Goal: Task Accomplishment & Management: Manage account settings

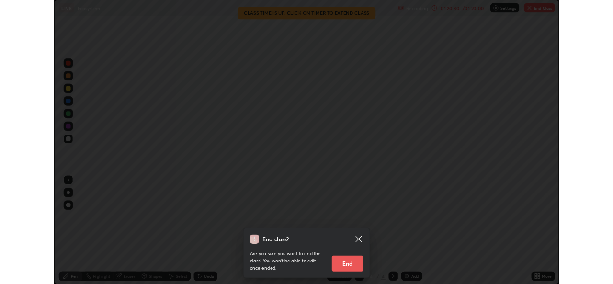
scroll to position [345, 613]
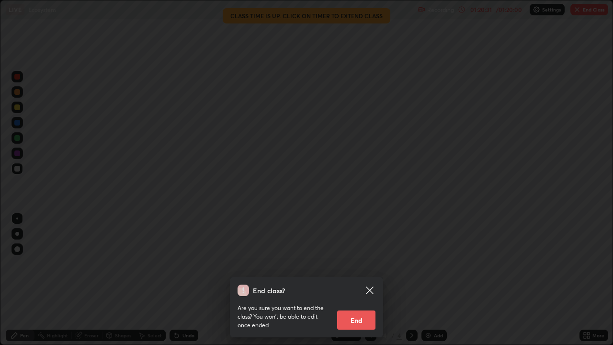
click at [361, 316] on button "End" at bounding box center [356, 320] width 38 height 19
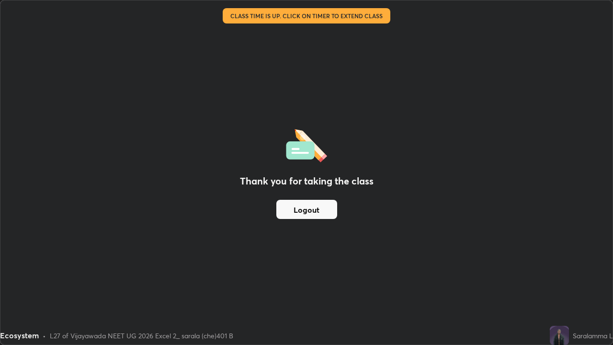
click at [306, 205] on button "Logout" at bounding box center [307, 209] width 61 height 19
click at [301, 210] on button "Logout" at bounding box center [307, 209] width 61 height 19
click at [302, 211] on button "Logout" at bounding box center [307, 209] width 61 height 19
click at [301, 210] on button "Logout" at bounding box center [307, 209] width 61 height 19
click at [301, 207] on button "Logout" at bounding box center [307, 209] width 61 height 19
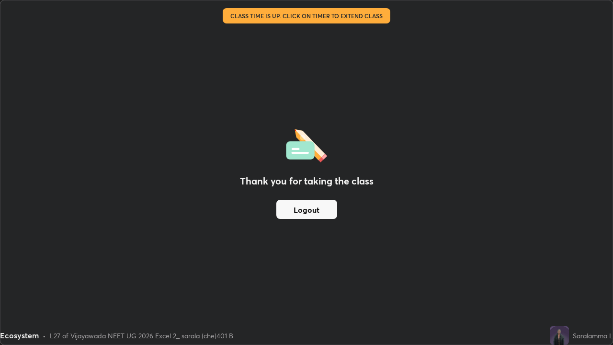
click at [303, 206] on button "Logout" at bounding box center [307, 209] width 61 height 19
click at [305, 206] on button "Logout" at bounding box center [307, 209] width 61 height 19
click at [310, 208] on button "Logout" at bounding box center [307, 209] width 61 height 19
click at [307, 206] on button "Logout" at bounding box center [307, 209] width 61 height 19
click at [312, 213] on button "Logout" at bounding box center [307, 209] width 61 height 19
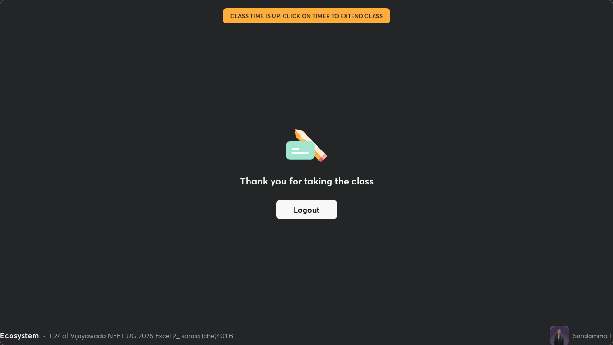
click at [310, 216] on button "Logout" at bounding box center [307, 209] width 61 height 19
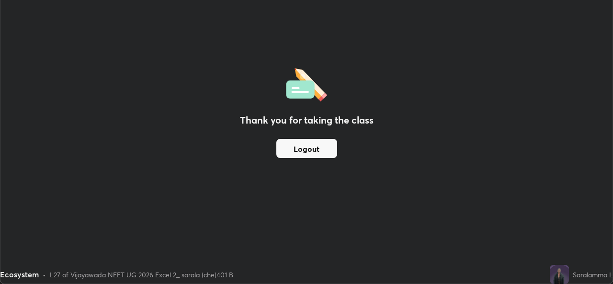
scroll to position [47645, 47316]
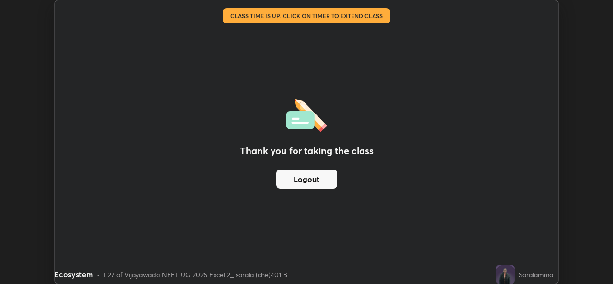
click at [319, 181] on button "Logout" at bounding box center [307, 179] width 61 height 19
click at [320, 177] on button "Logout" at bounding box center [307, 179] width 61 height 19
click at [320, 178] on button "Logout" at bounding box center [307, 179] width 61 height 19
click at [319, 178] on button "Logout" at bounding box center [307, 179] width 61 height 19
click at [319, 180] on button "Logout" at bounding box center [307, 179] width 61 height 19
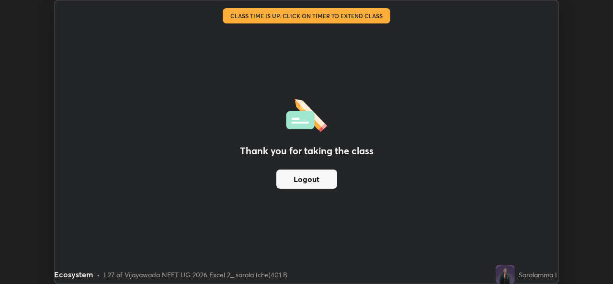
click at [317, 180] on button "Logout" at bounding box center [307, 179] width 61 height 19
click at [310, 179] on button "Logout" at bounding box center [307, 179] width 61 height 19
click at [303, 174] on button "Logout" at bounding box center [307, 179] width 61 height 19
click at [312, 181] on button "Logout" at bounding box center [307, 179] width 61 height 19
click at [316, 183] on button "Logout" at bounding box center [307, 179] width 61 height 19
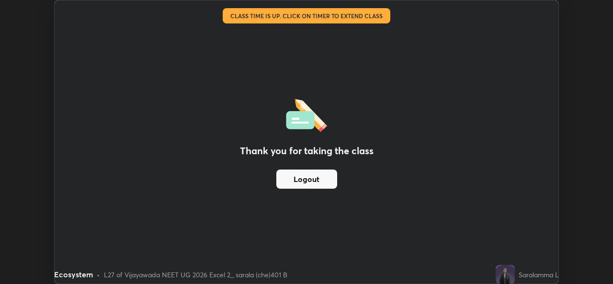
click at [319, 187] on button "Logout" at bounding box center [307, 179] width 61 height 19
click at [317, 185] on button "Logout" at bounding box center [307, 179] width 61 height 19
click at [316, 185] on button "Logout" at bounding box center [307, 179] width 61 height 19
click at [316, 182] on button "Logout" at bounding box center [307, 179] width 61 height 19
click at [321, 179] on button "Logout" at bounding box center [307, 179] width 61 height 19
